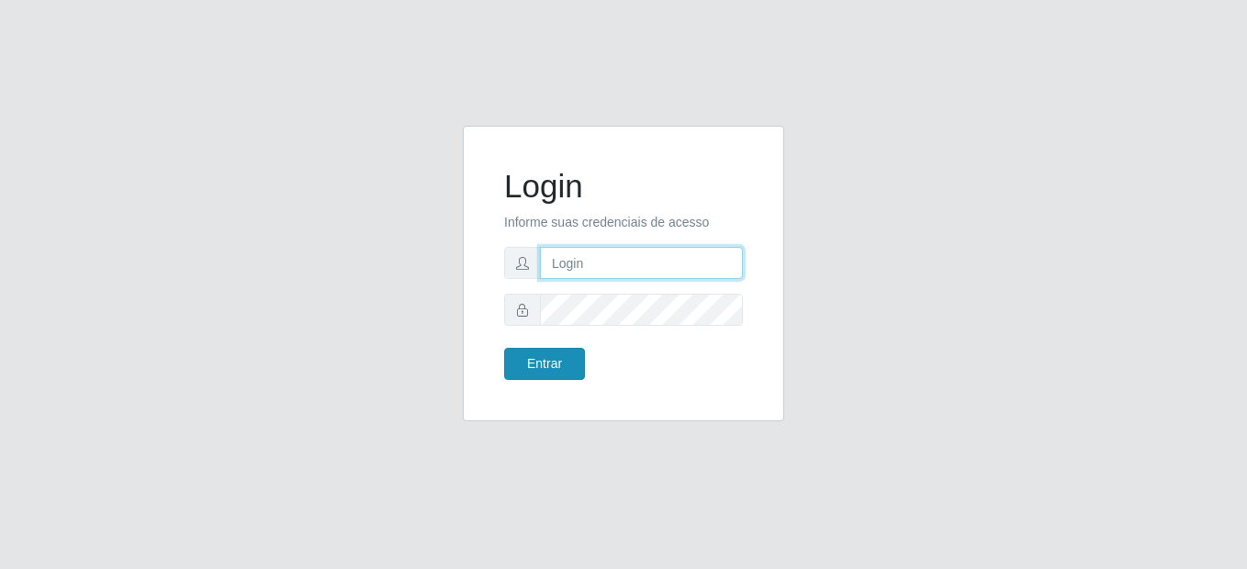
type input "mariabemais@B8"
click at [547, 353] on button "Entrar" at bounding box center [544, 364] width 81 height 32
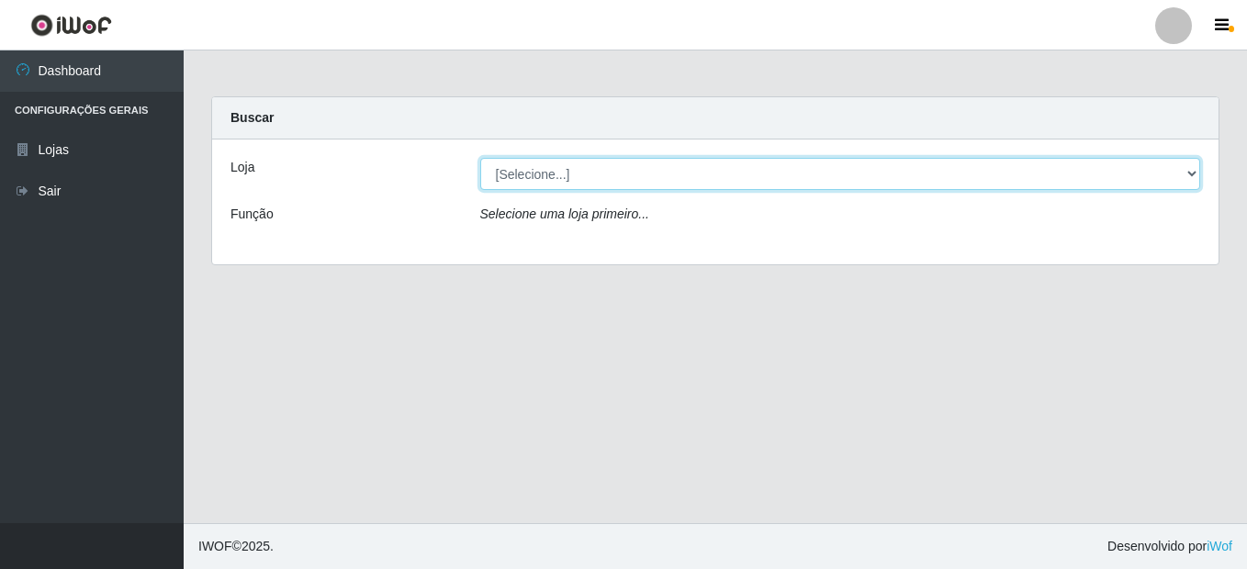
click at [756, 173] on select "[Selecione...] Bemais Supermercados - B8 [PERSON_NAME]" at bounding box center [840, 174] width 721 height 32
select select "413"
click at [480, 158] on select "[Selecione...] Bemais Supermercados - B8 [PERSON_NAME]" at bounding box center [840, 174] width 721 height 32
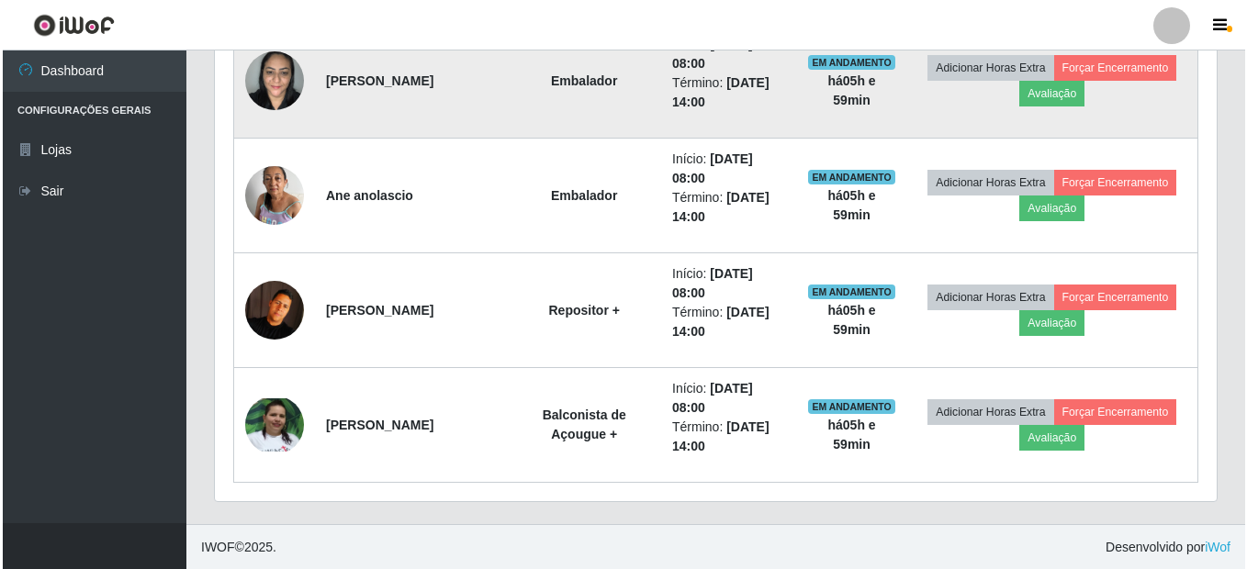
scroll to position [1241, 0]
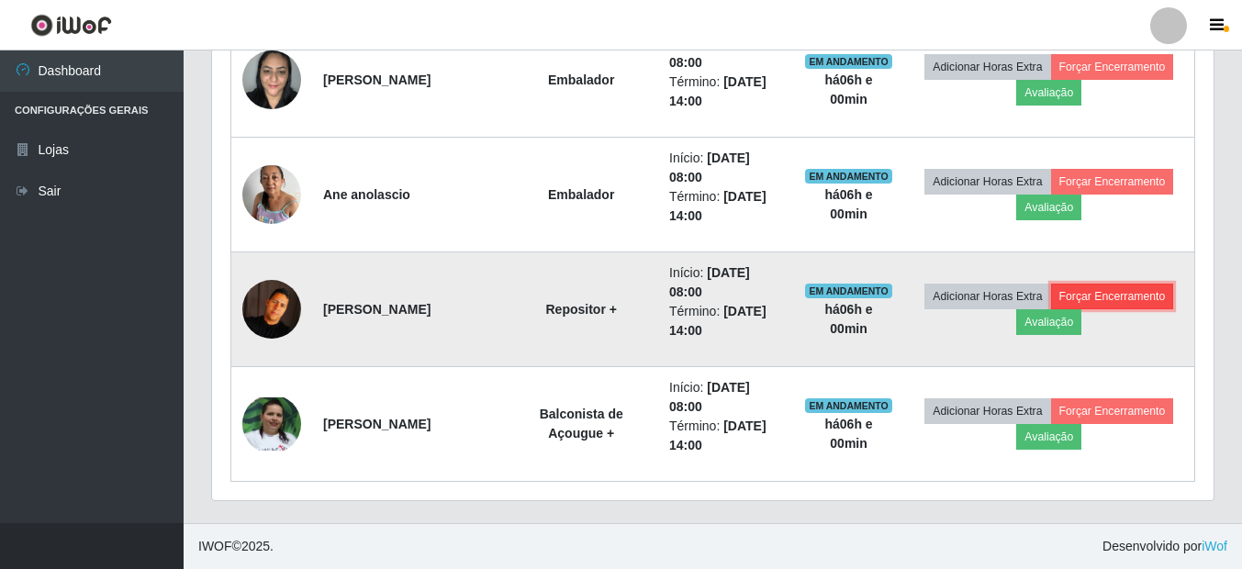
click at [1051, 309] on button "Forçar Encerramento" at bounding box center [1112, 297] width 123 height 26
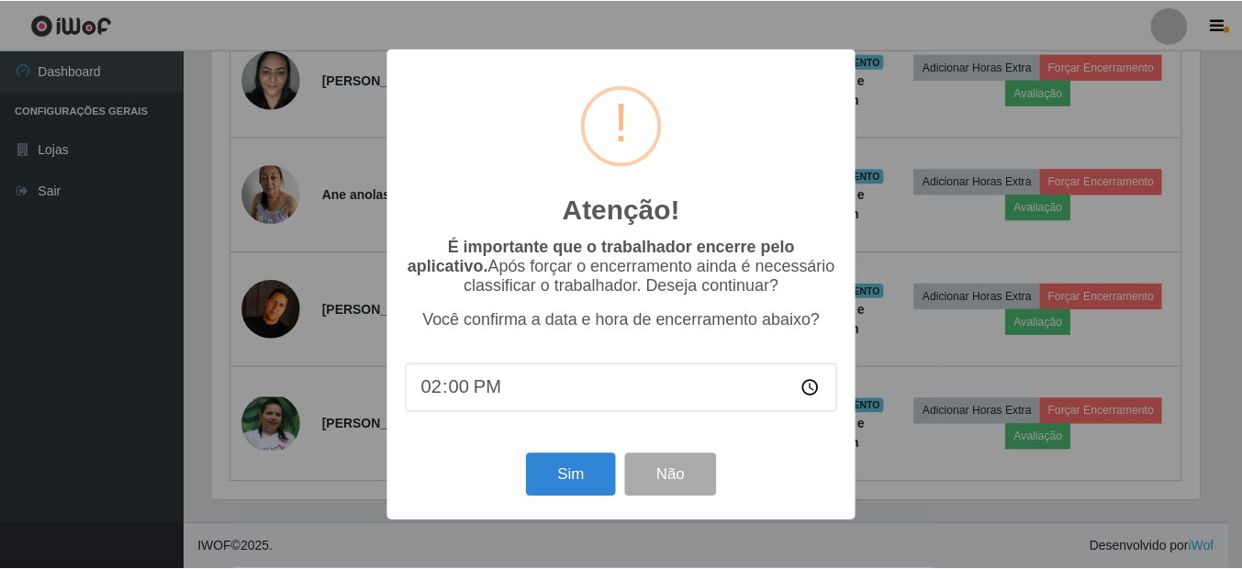
scroll to position [381, 992]
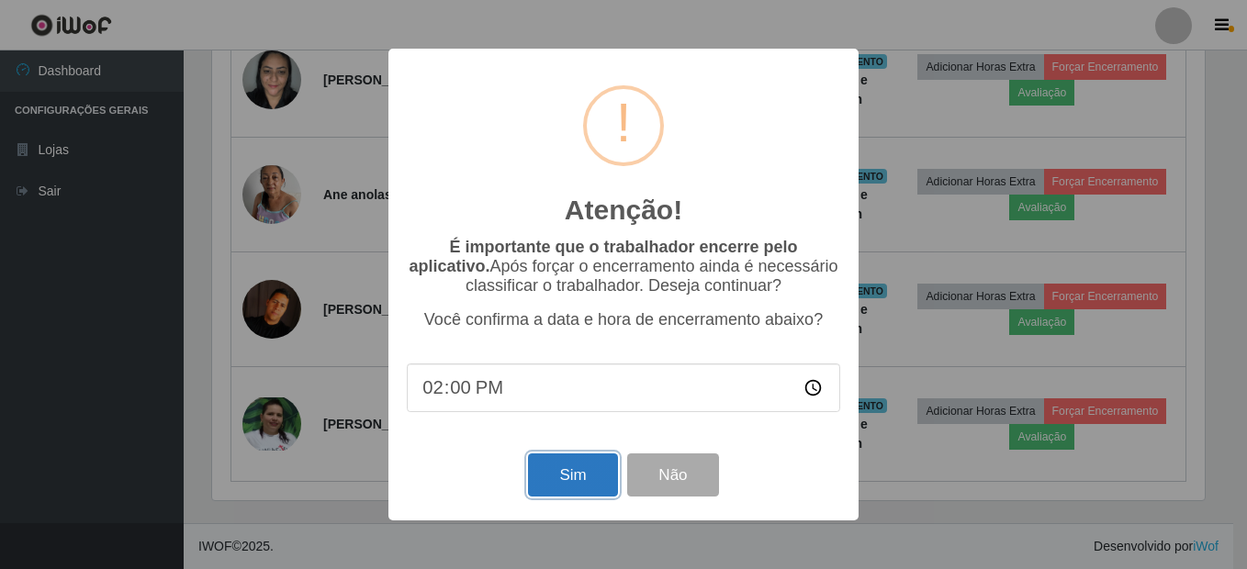
click at [570, 472] on button "Sim" at bounding box center [572, 474] width 89 height 43
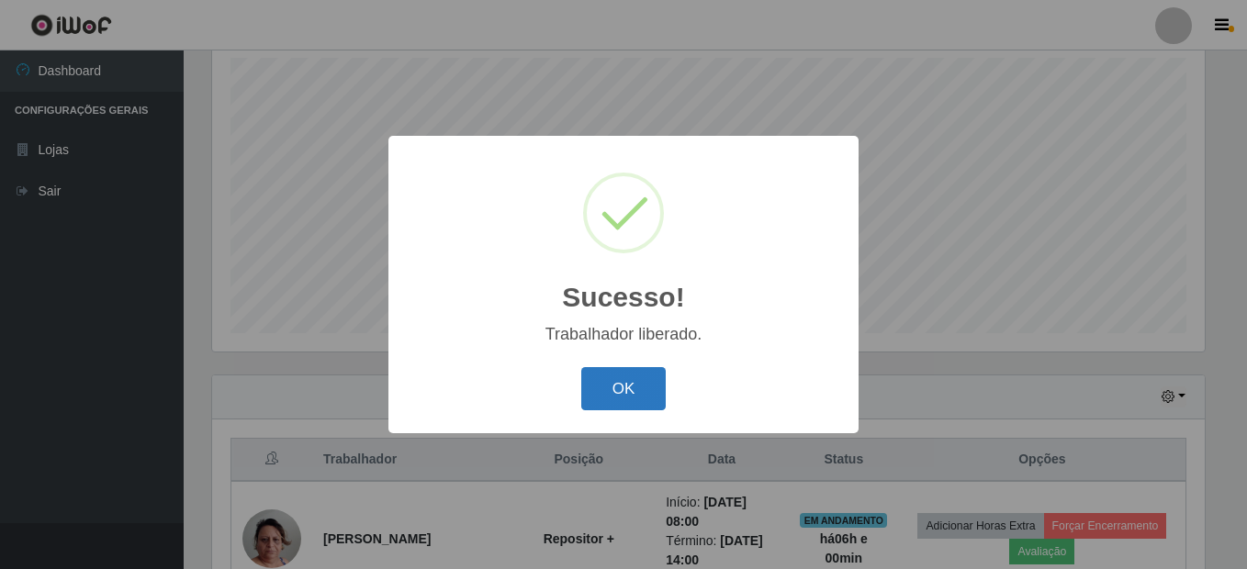
click at [621, 382] on button "OK" at bounding box center [623, 388] width 85 height 43
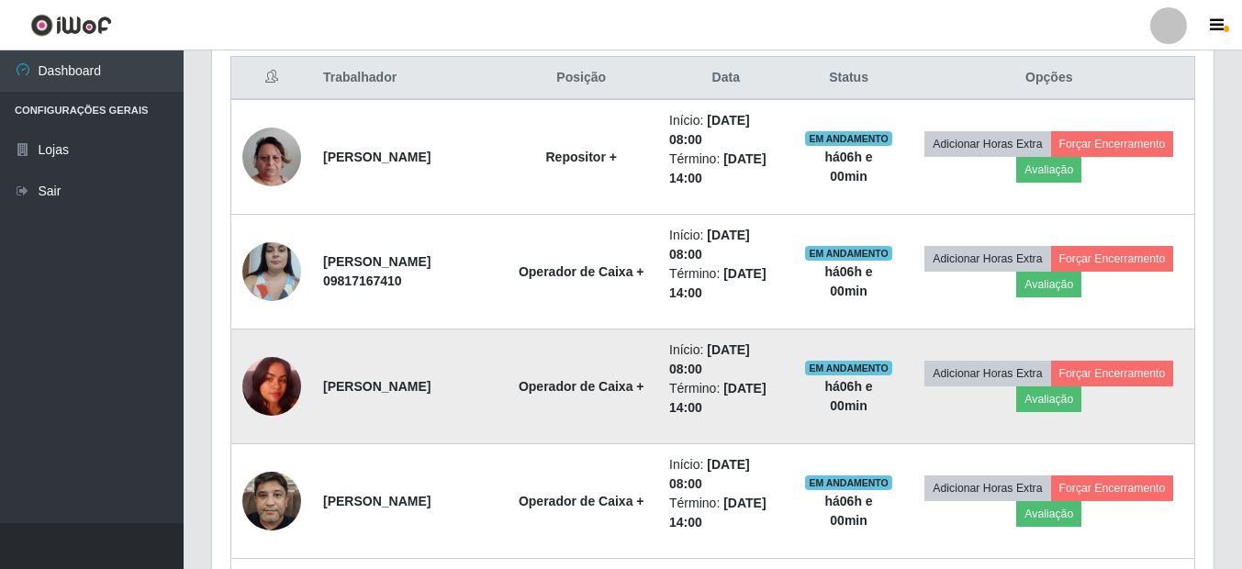
scroll to position [782, 0]
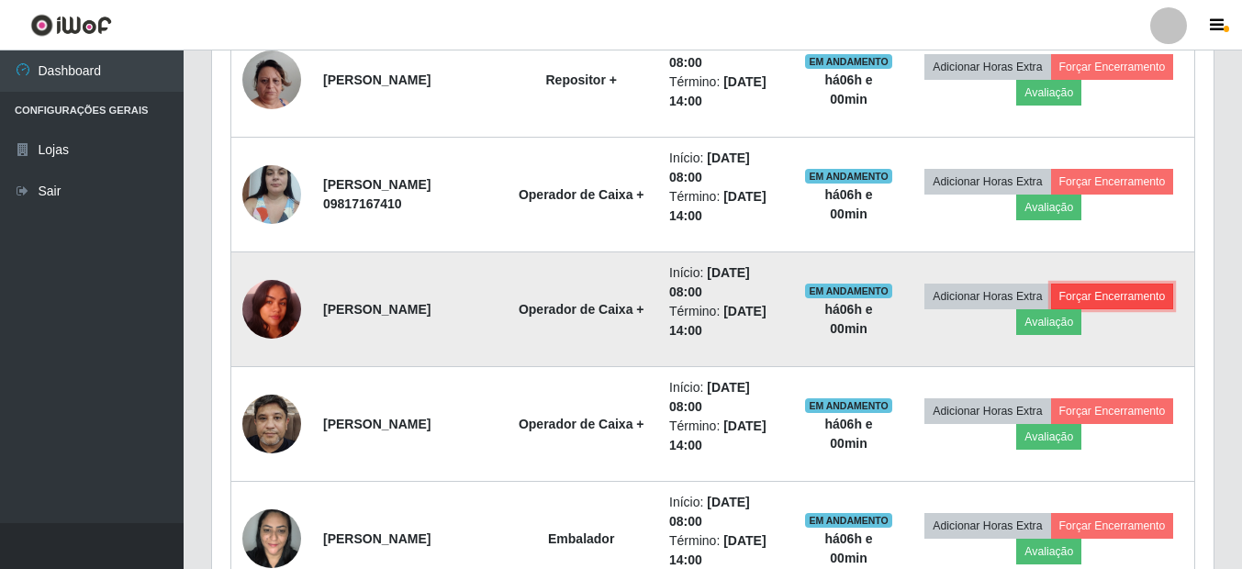
click at [1051, 309] on button "Forçar Encerramento" at bounding box center [1112, 297] width 123 height 26
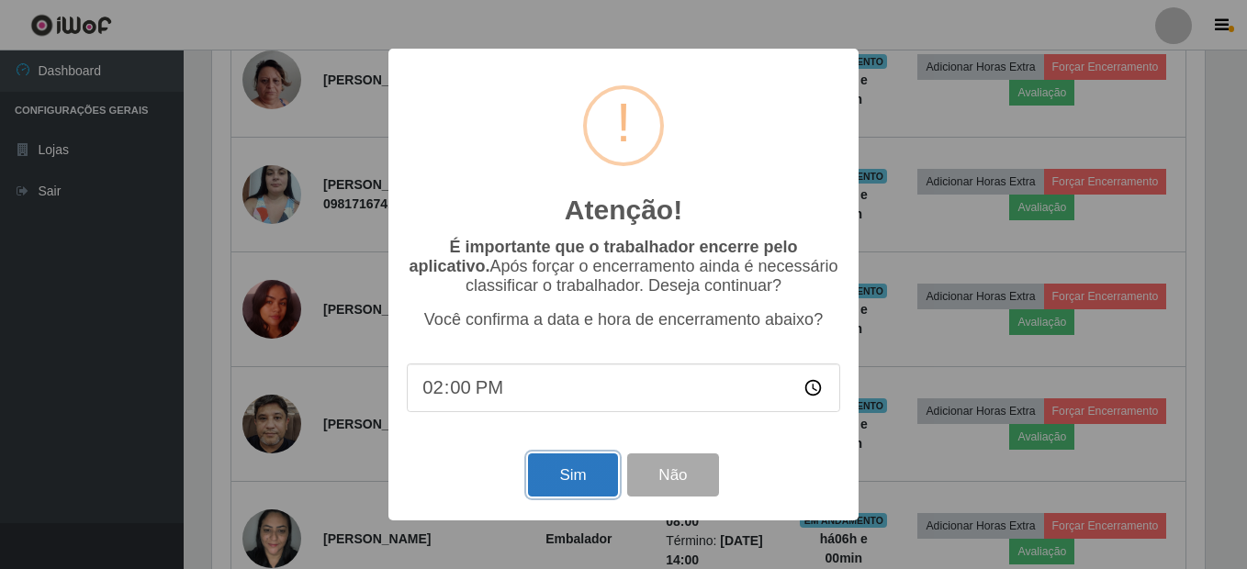
click at [588, 482] on button "Sim" at bounding box center [572, 474] width 89 height 43
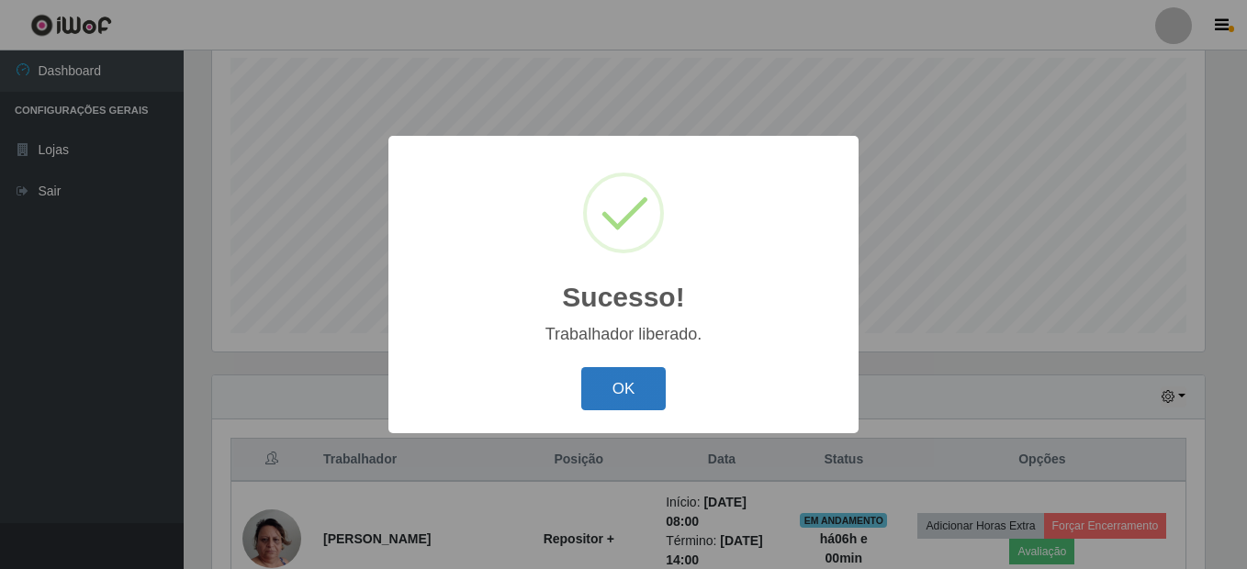
click at [627, 388] on button "OK" at bounding box center [623, 388] width 85 height 43
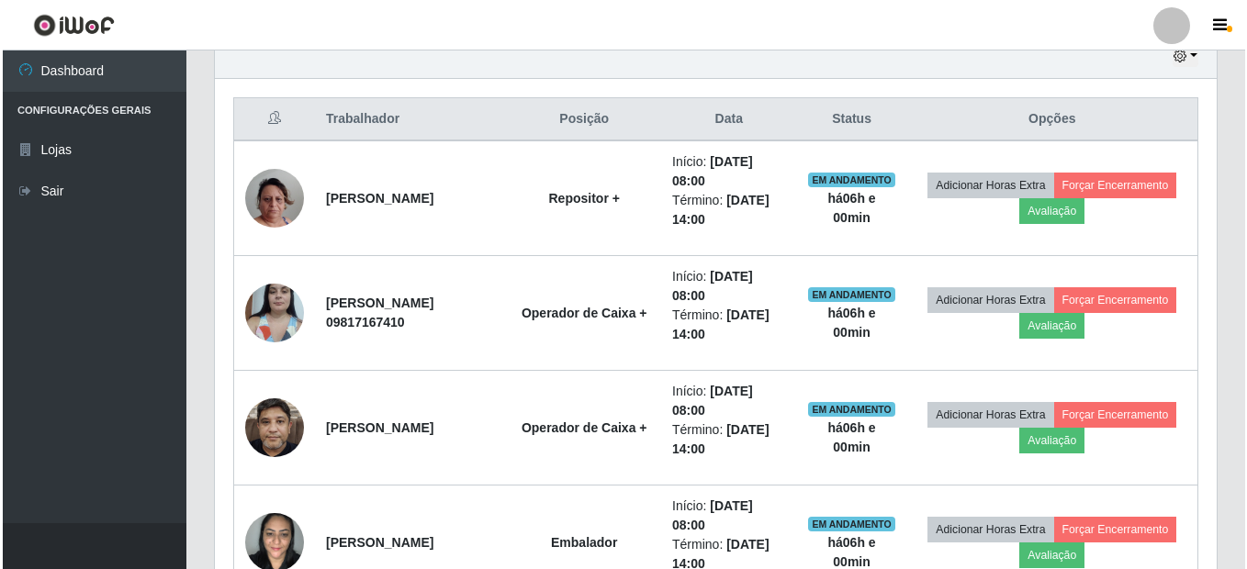
scroll to position [644, 0]
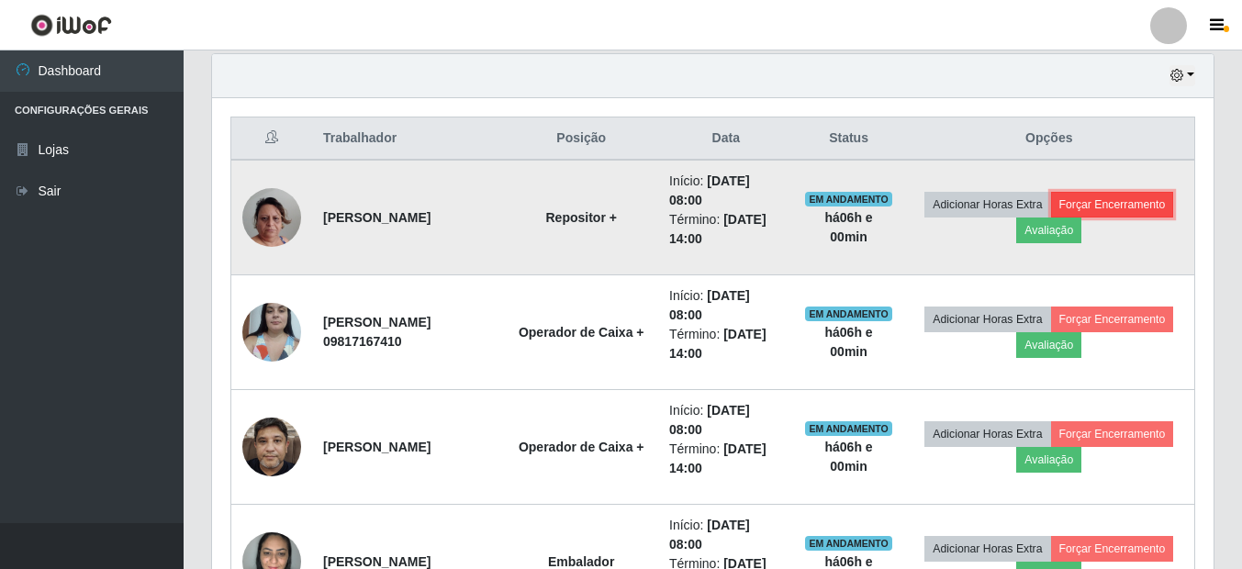
click at [1051, 218] on button "Forçar Encerramento" at bounding box center [1112, 205] width 123 height 26
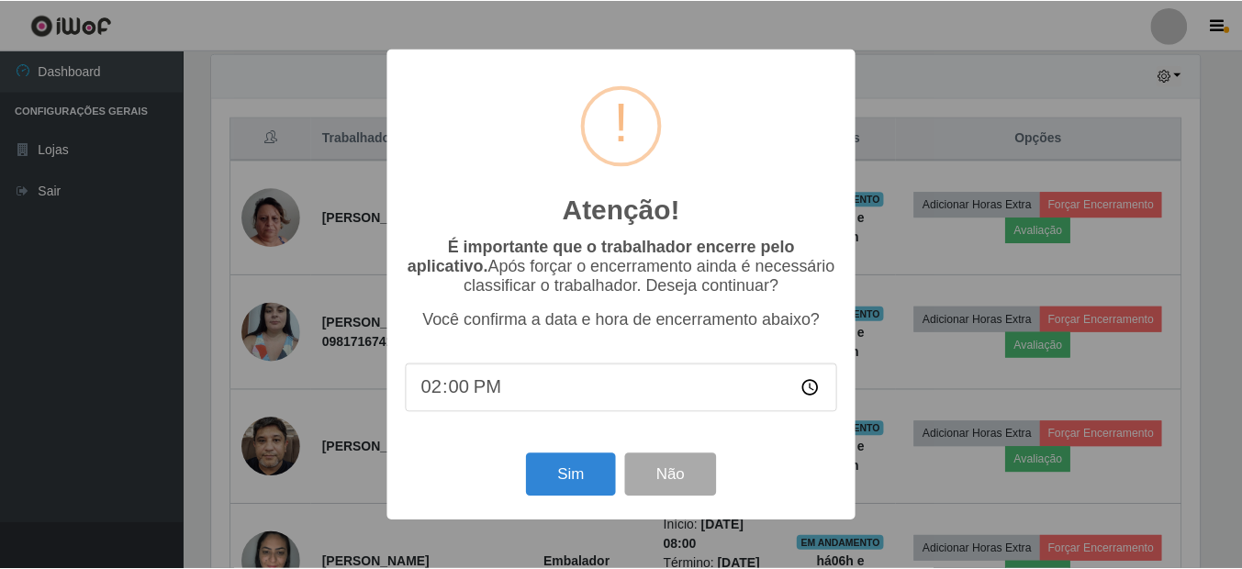
scroll to position [381, 992]
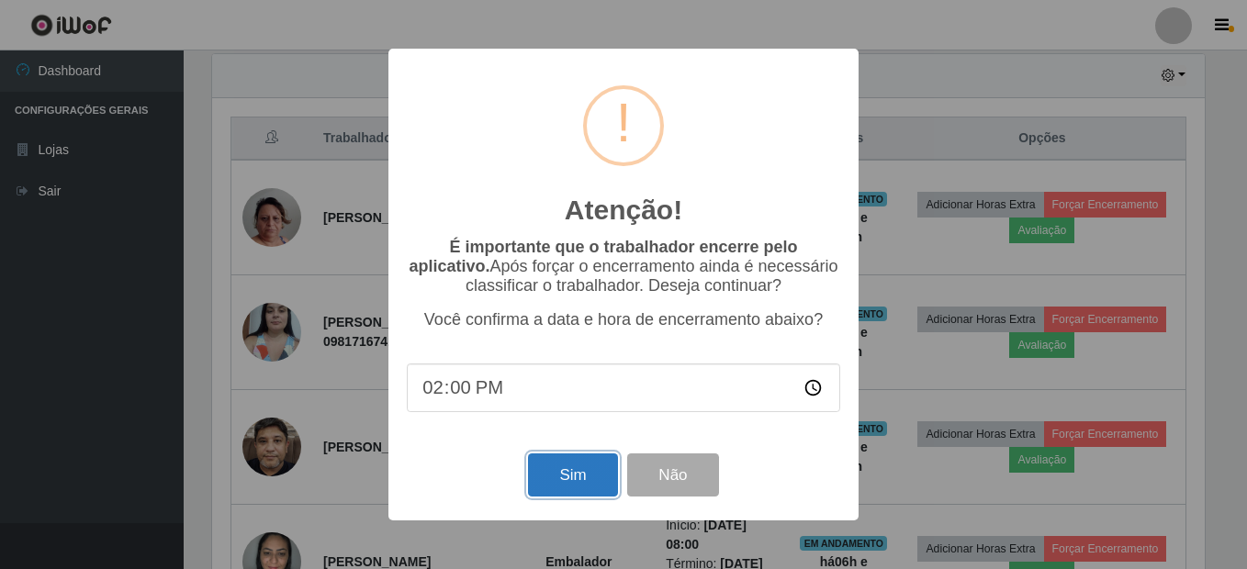
click at [555, 473] on button "Sim" at bounding box center [572, 474] width 89 height 43
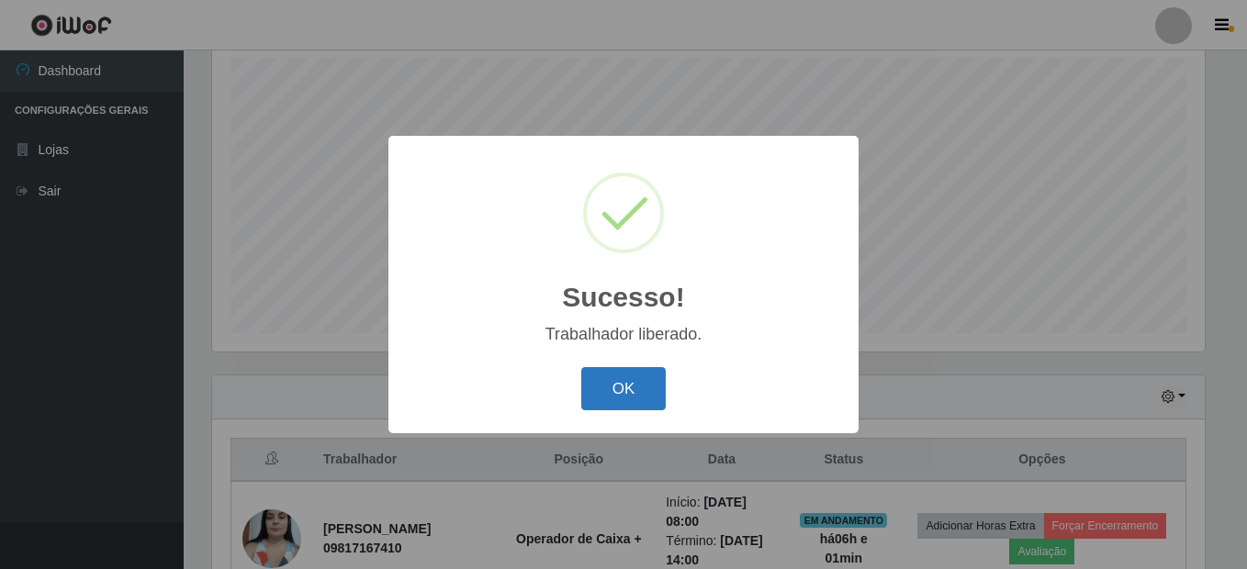
click at [603, 386] on button "OK" at bounding box center [623, 388] width 85 height 43
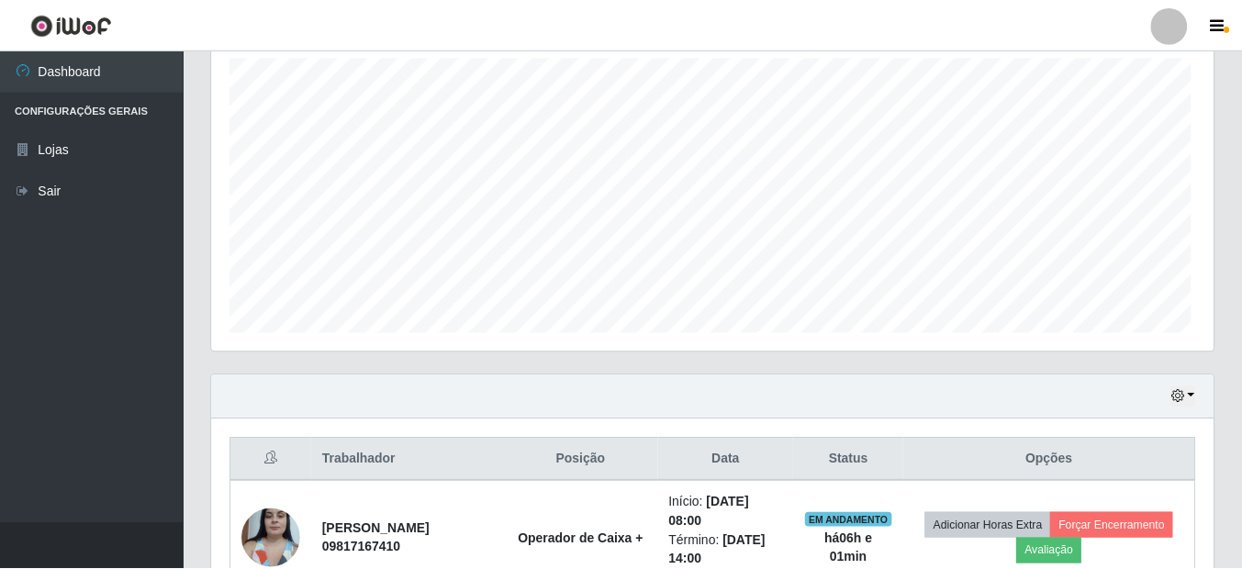
scroll to position [0, 0]
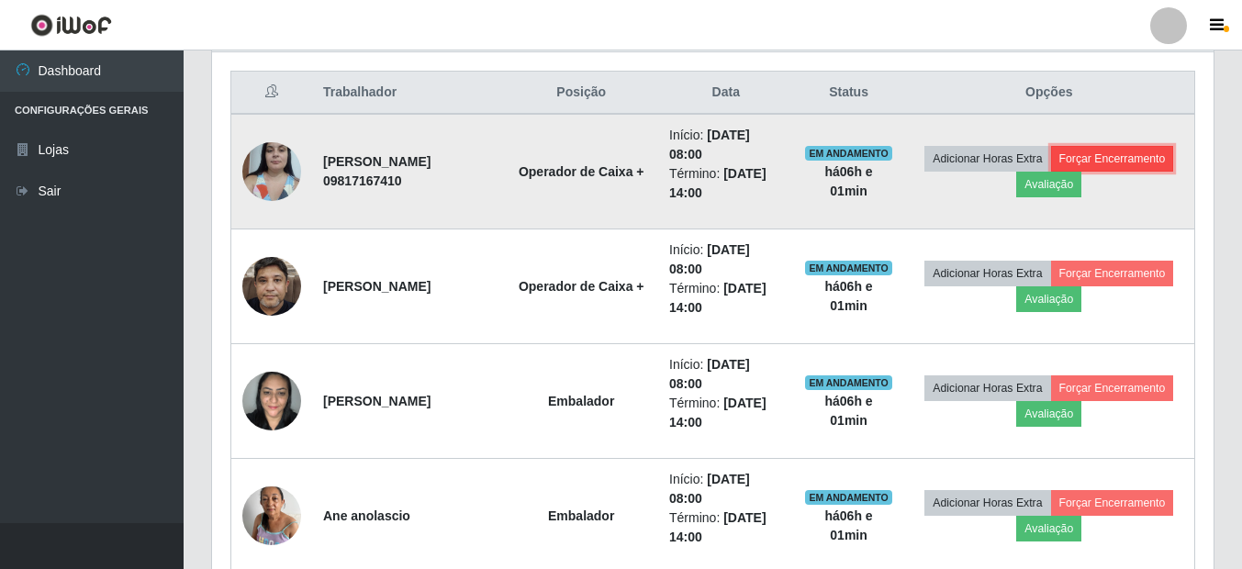
click at [1051, 172] on button "Forçar Encerramento" at bounding box center [1112, 159] width 123 height 26
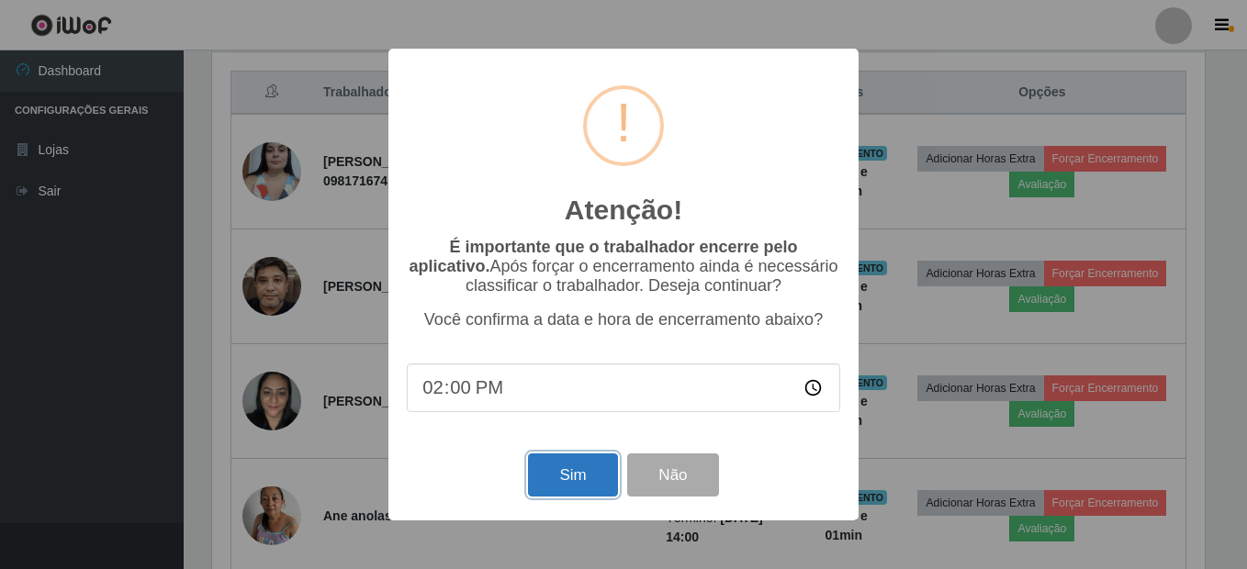
click at [576, 473] on button "Sim" at bounding box center [572, 474] width 89 height 43
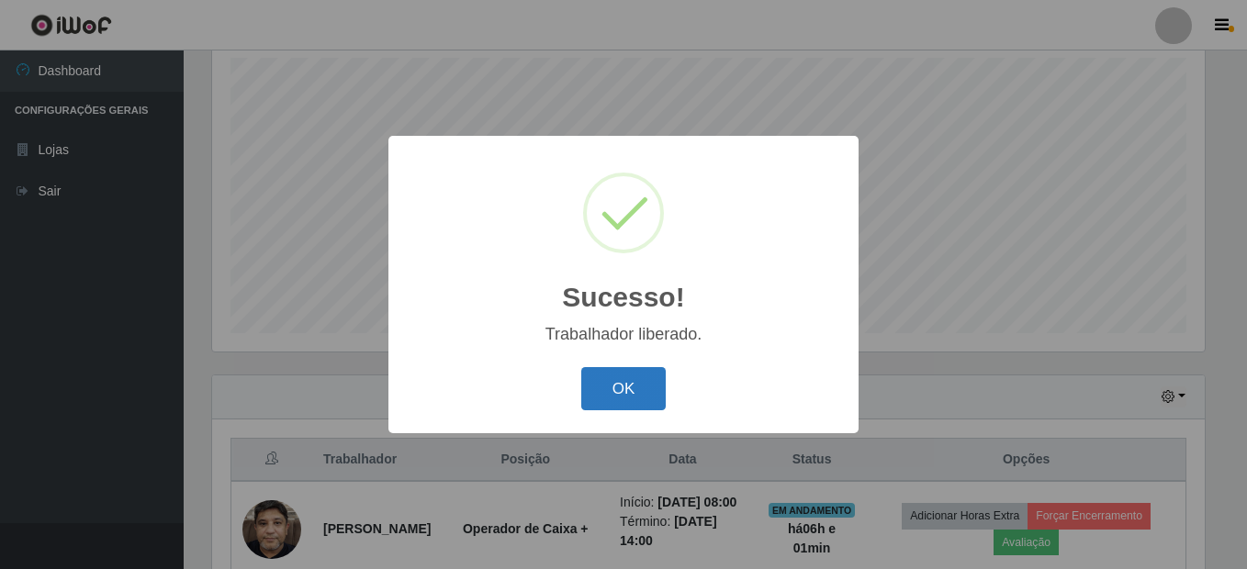
click at [598, 387] on button "OK" at bounding box center [623, 388] width 85 height 43
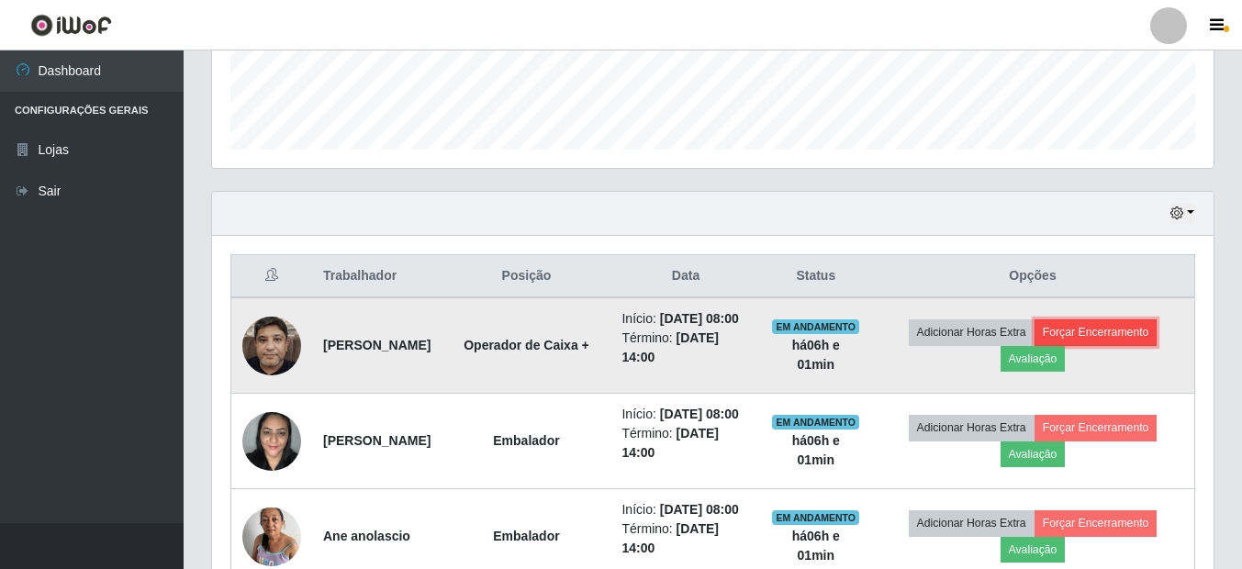
click at [1099, 329] on button "Forçar Encerramento" at bounding box center [1095, 332] width 123 height 26
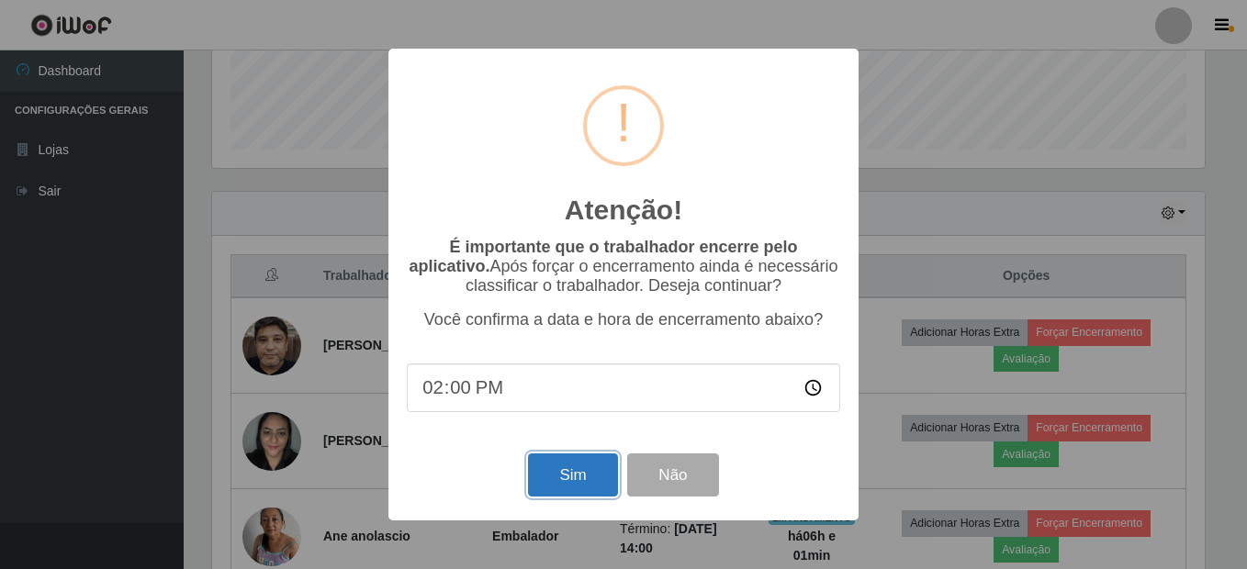
click at [539, 485] on button "Sim" at bounding box center [572, 474] width 89 height 43
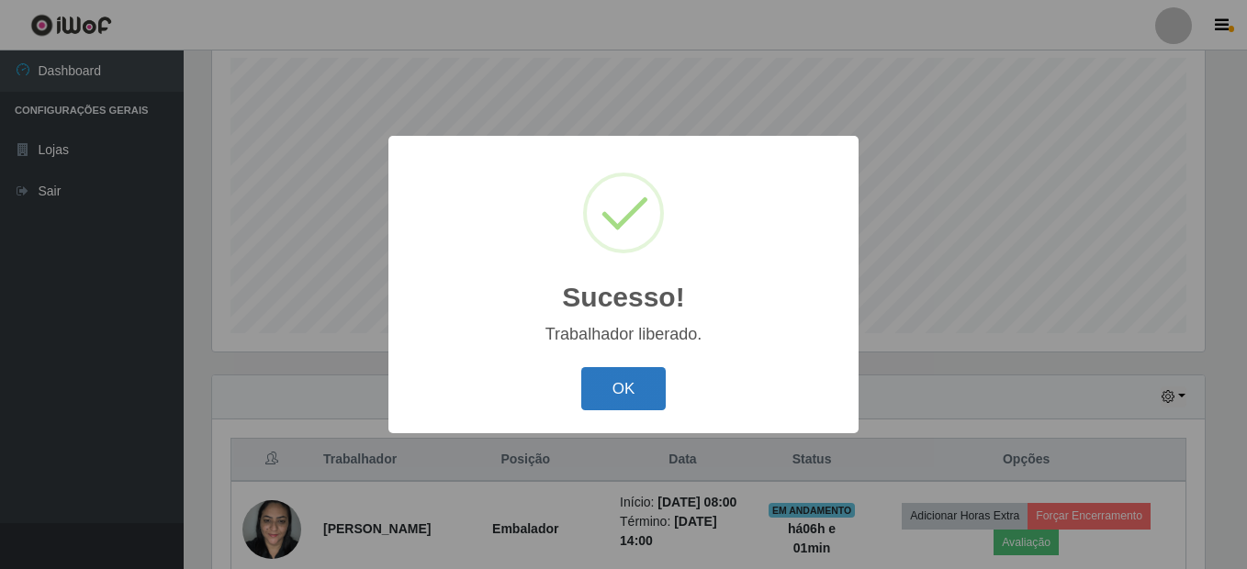
click at [613, 386] on button "OK" at bounding box center [623, 388] width 85 height 43
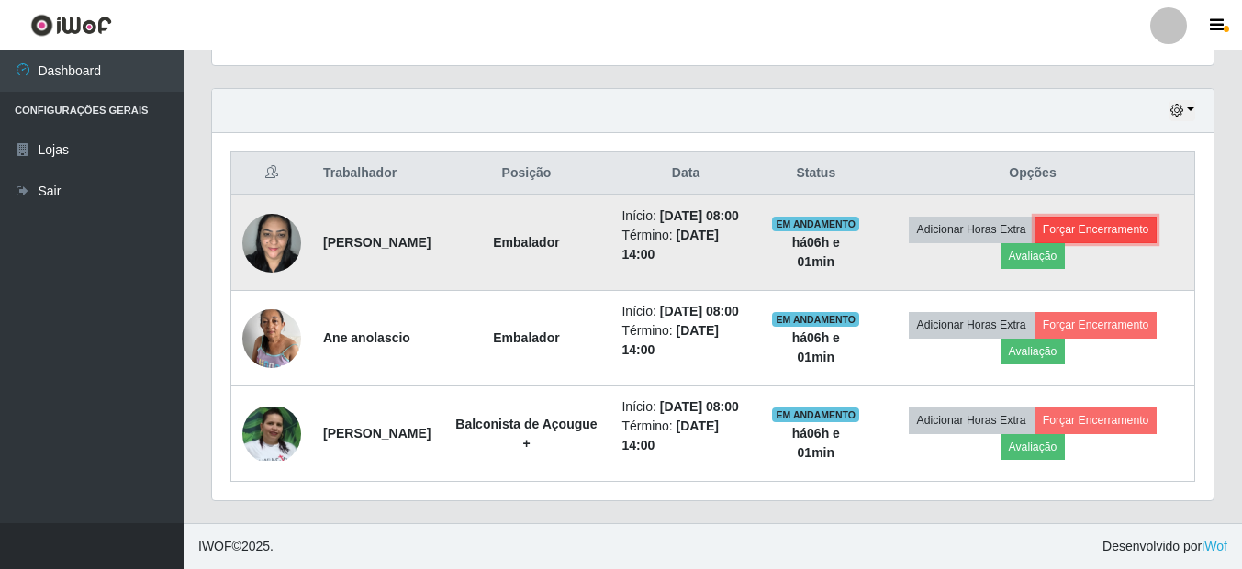
click at [1102, 217] on button "Forçar Encerramento" at bounding box center [1095, 230] width 123 height 26
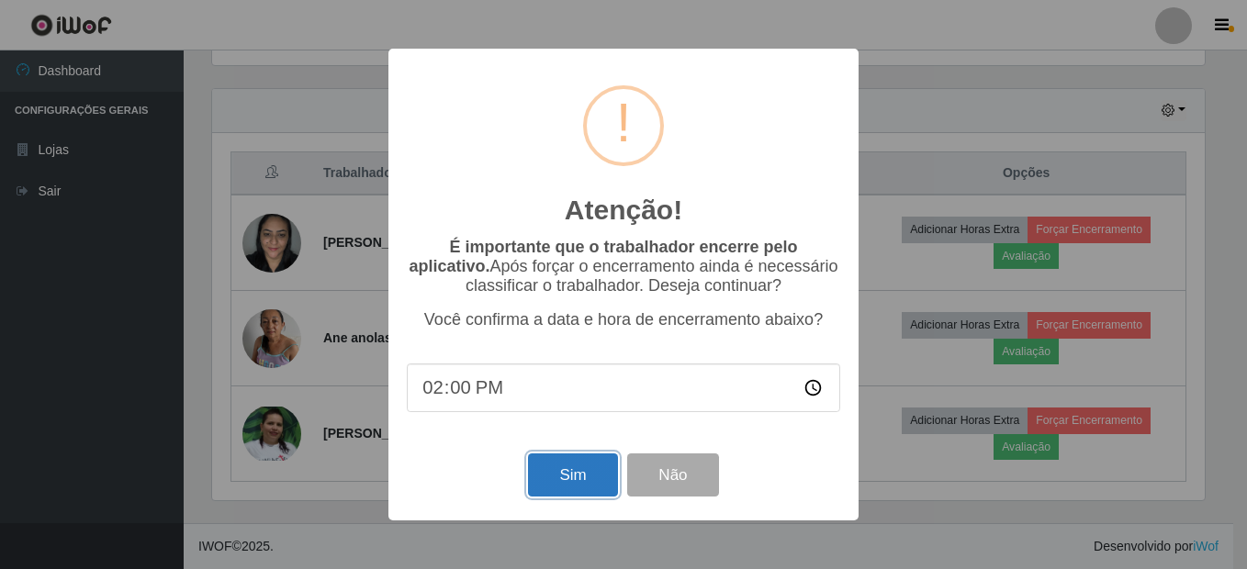
click at [592, 488] on button "Sim" at bounding box center [572, 474] width 89 height 43
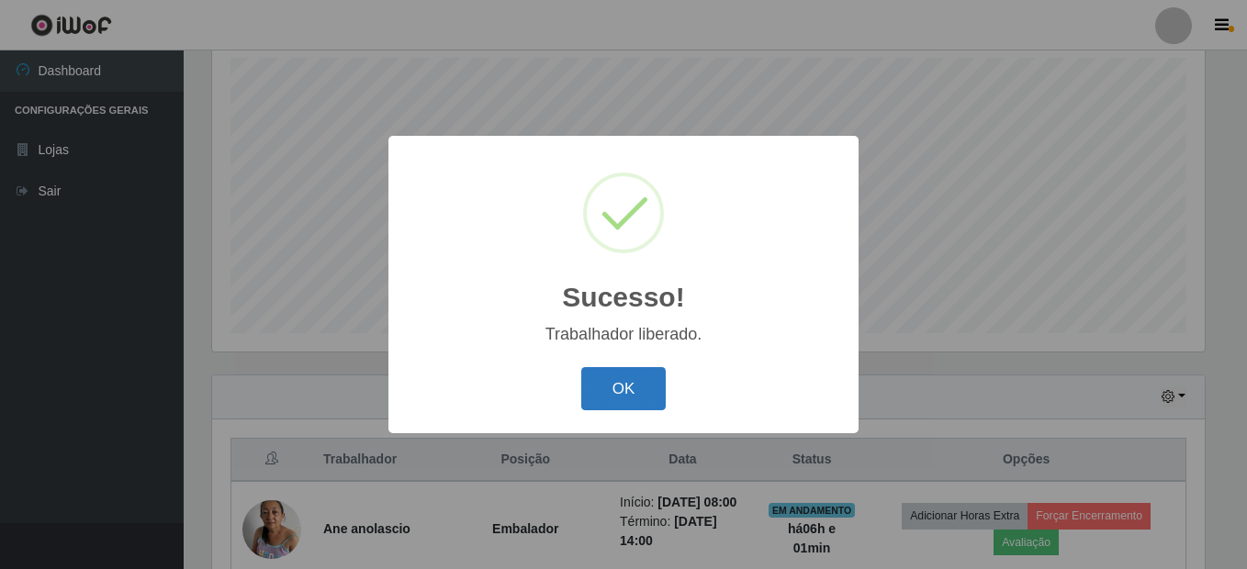
click at [600, 384] on button "OK" at bounding box center [623, 388] width 85 height 43
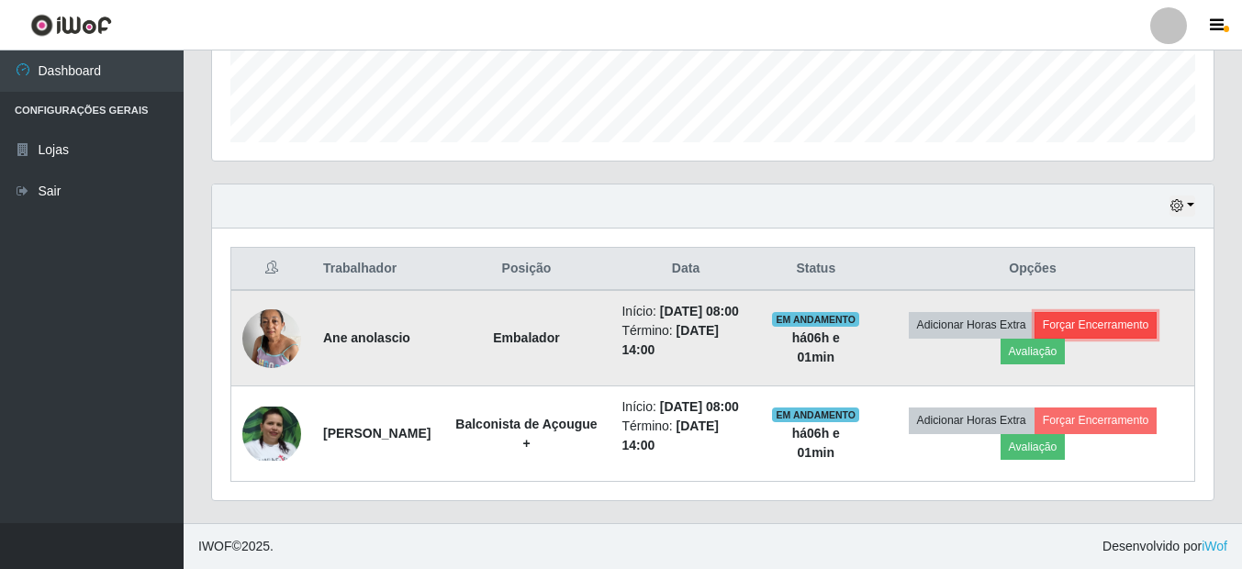
click at [1097, 312] on button "Forçar Encerramento" at bounding box center [1095, 325] width 123 height 26
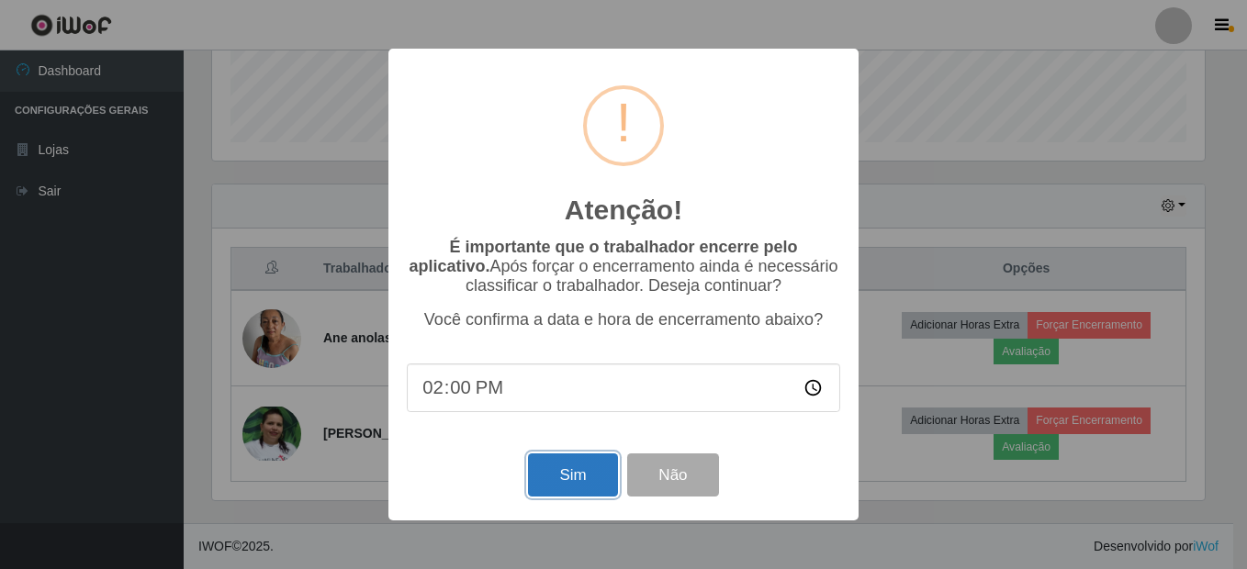
click at [562, 472] on button "Sim" at bounding box center [572, 474] width 89 height 43
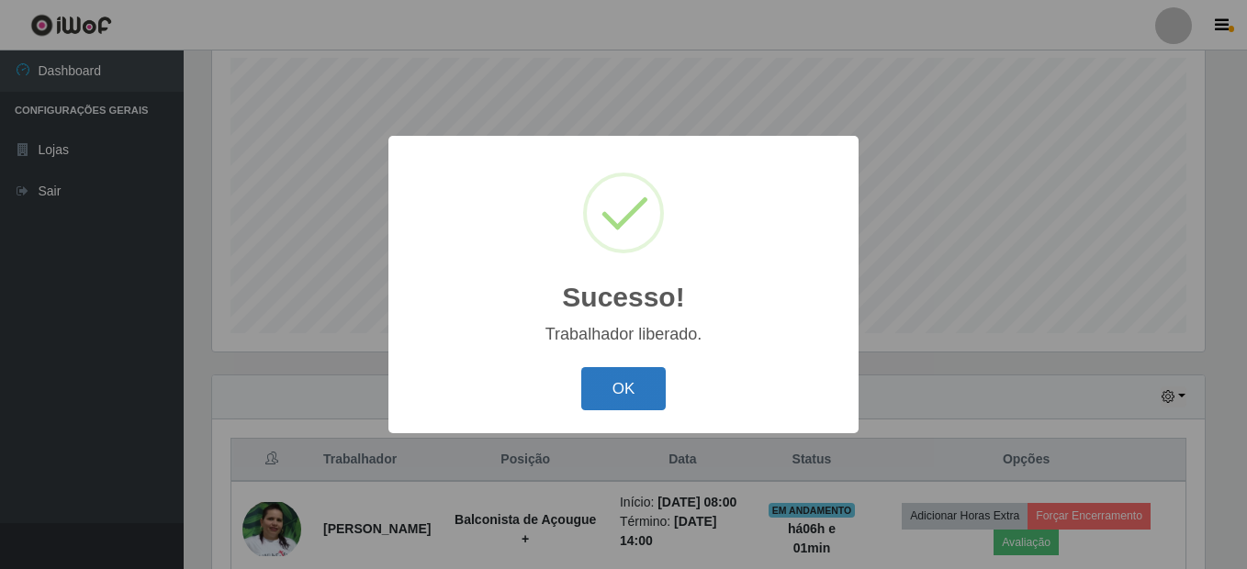
click at [633, 401] on button "OK" at bounding box center [623, 388] width 85 height 43
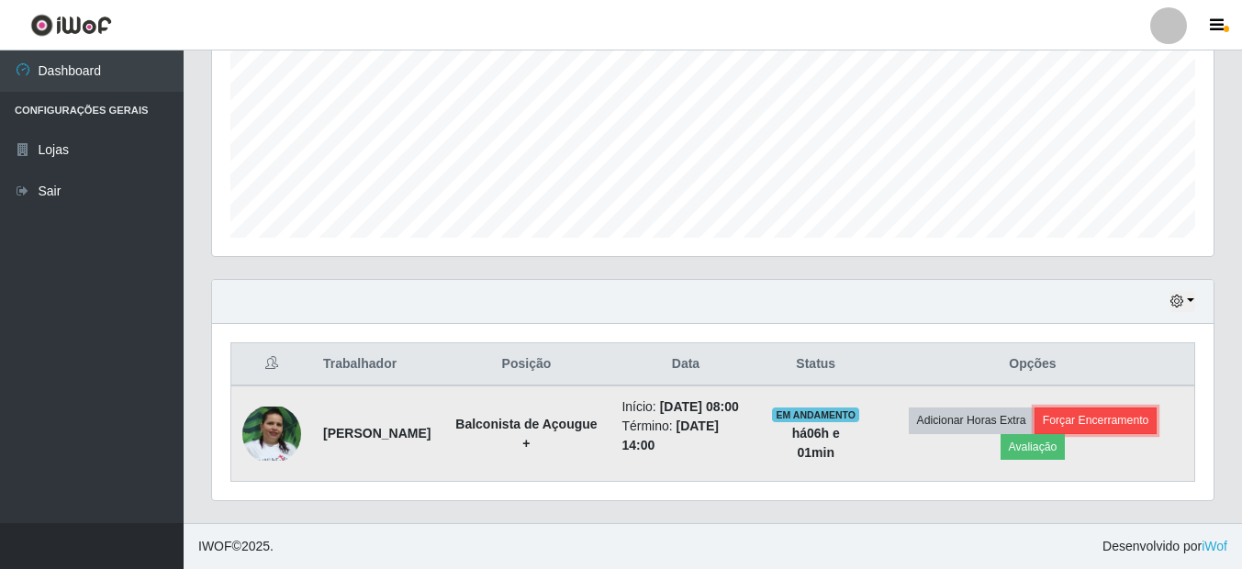
click at [1113, 408] on button "Forçar Encerramento" at bounding box center [1095, 421] width 123 height 26
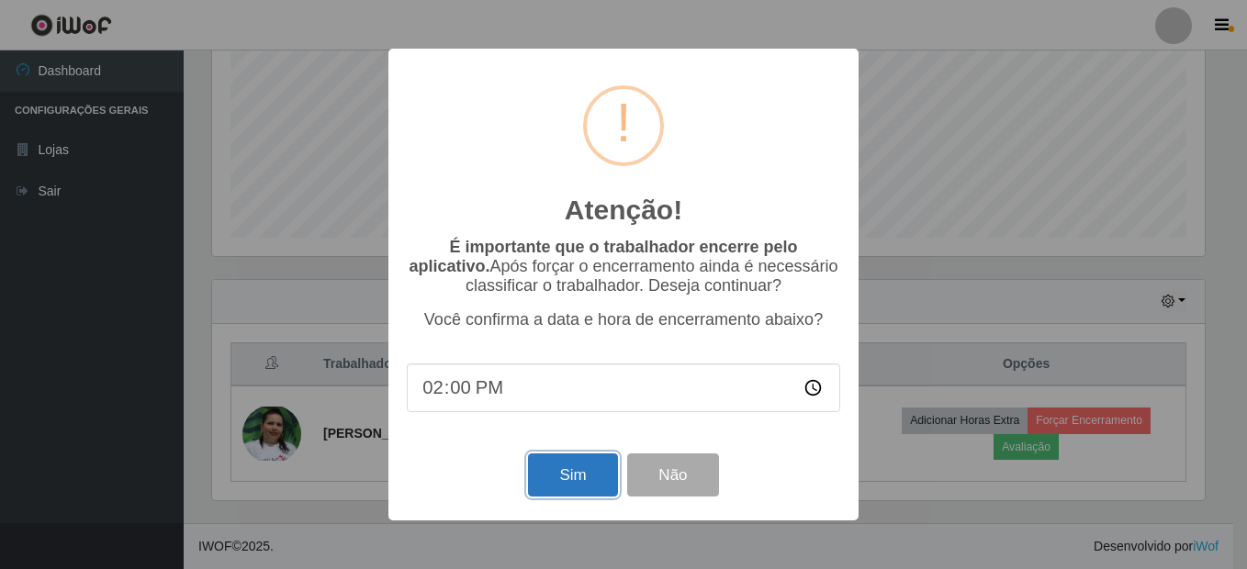
click at [537, 489] on button "Sim" at bounding box center [572, 474] width 89 height 43
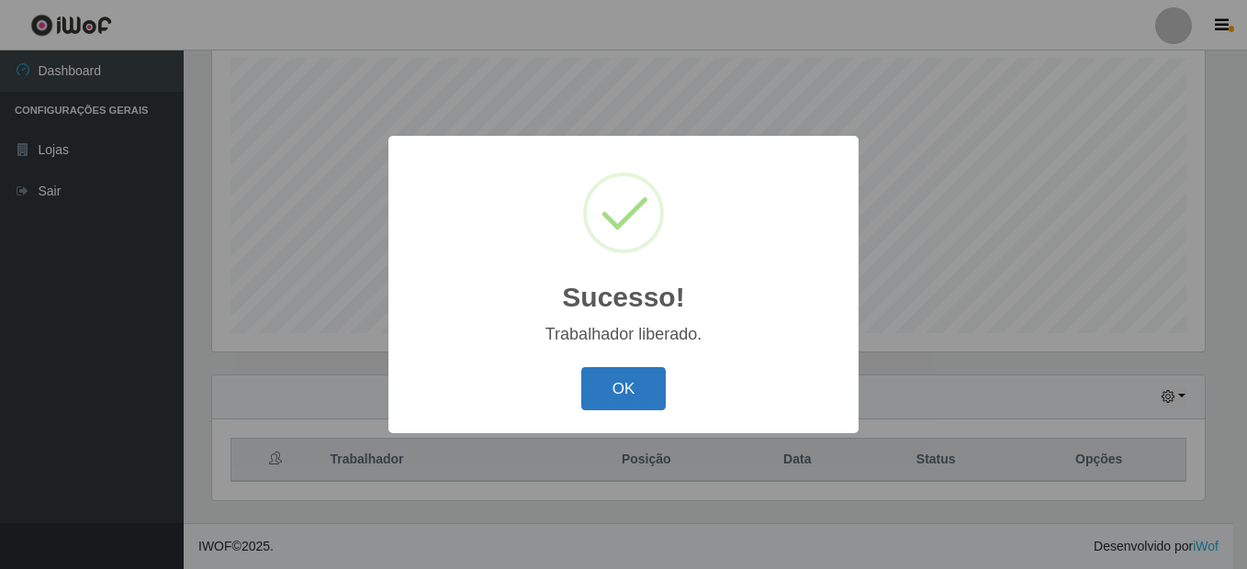
click at [627, 384] on button "OK" at bounding box center [623, 388] width 85 height 43
